Goal: Task Accomplishment & Management: Complete application form

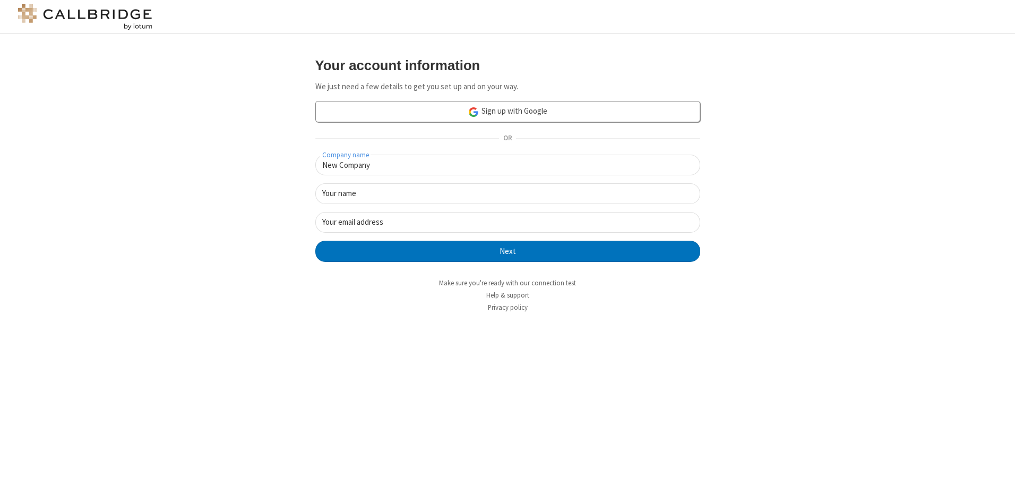
type input "New Company"
type input "New User"
type input "[EMAIL_ADDRESS][DOMAIN_NAME]"
click button "Next" at bounding box center [507, 250] width 385 height 21
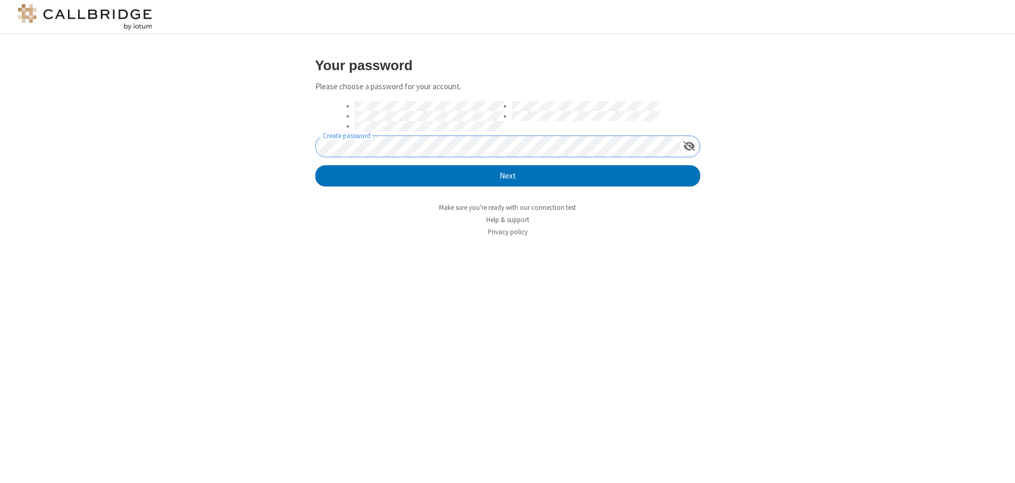
click at [315, 165] on button "Next" at bounding box center [507, 175] width 385 height 21
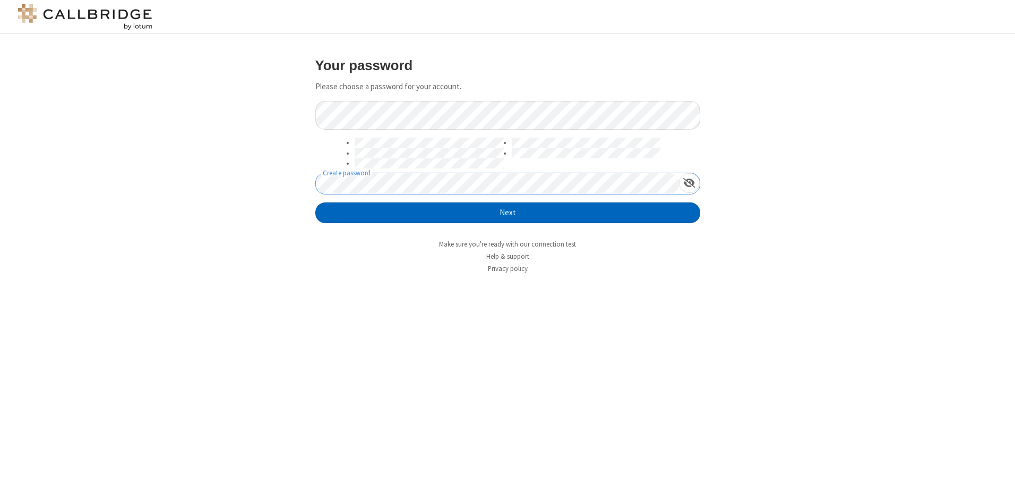
click at [507, 212] on button "Next" at bounding box center [507, 212] width 385 height 21
